Goal: Task Accomplishment & Management: Use online tool/utility

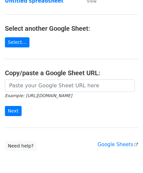
scroll to position [65, 0]
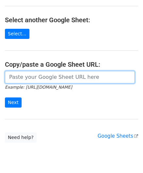
click at [20, 79] on input "url" at bounding box center [70, 77] width 130 height 12
paste input "[URL][DOMAIN_NAME]"
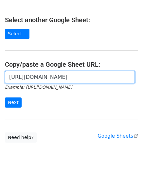
scroll to position [0, 147]
type input "[URL][DOMAIN_NAME]"
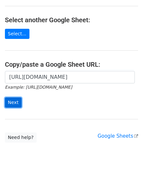
click at [14, 98] on input "Next" at bounding box center [13, 102] width 17 height 10
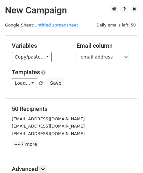
scroll to position [80, 0]
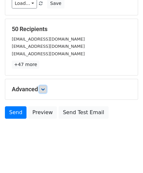
click at [44, 90] on link at bounding box center [42, 89] width 7 height 7
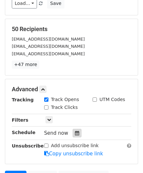
click at [75, 133] on icon at bounding box center [77, 133] width 4 height 5
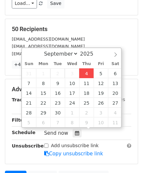
type input "[DATE] 12:00"
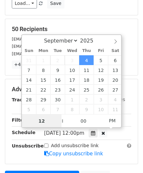
paste input "8"
type input "8"
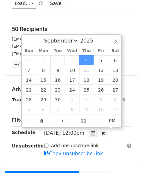
type input "[DATE] 20:00"
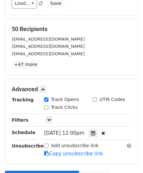
scroll to position [159, 0]
